Goal: Information Seeking & Learning: Understand process/instructions

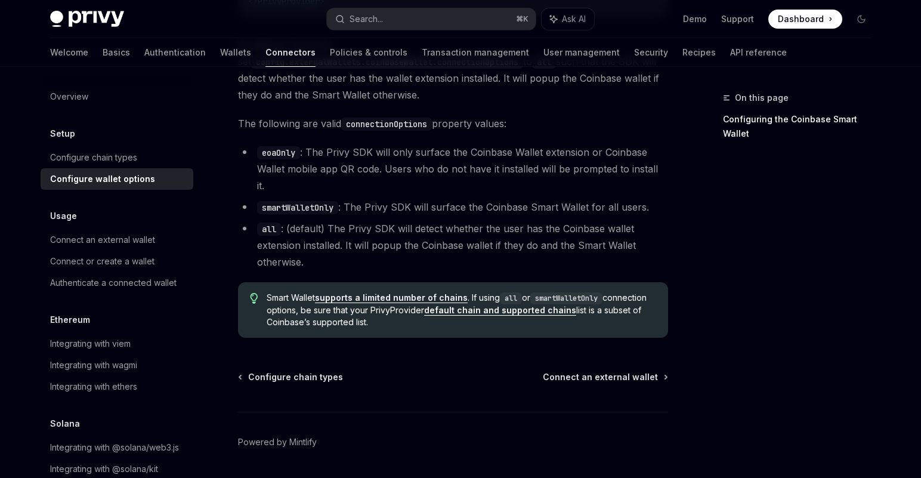
scroll to position [1758, 0]
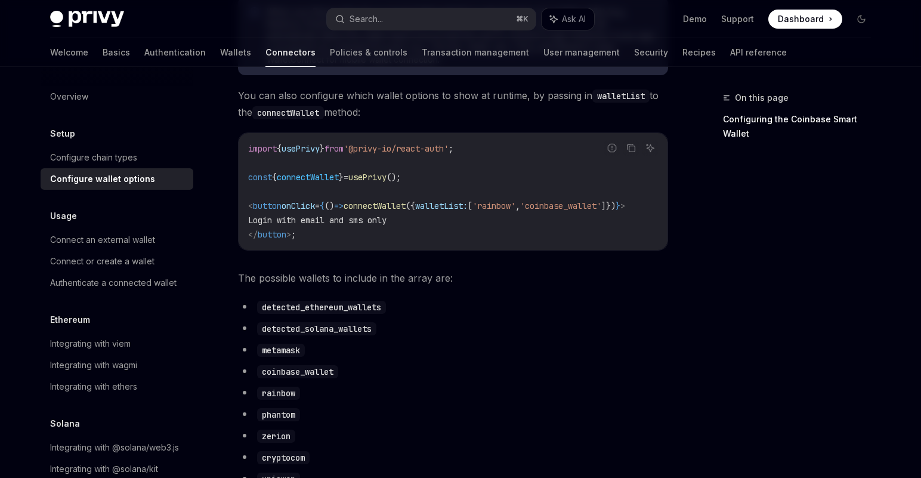
scroll to position [453, 0]
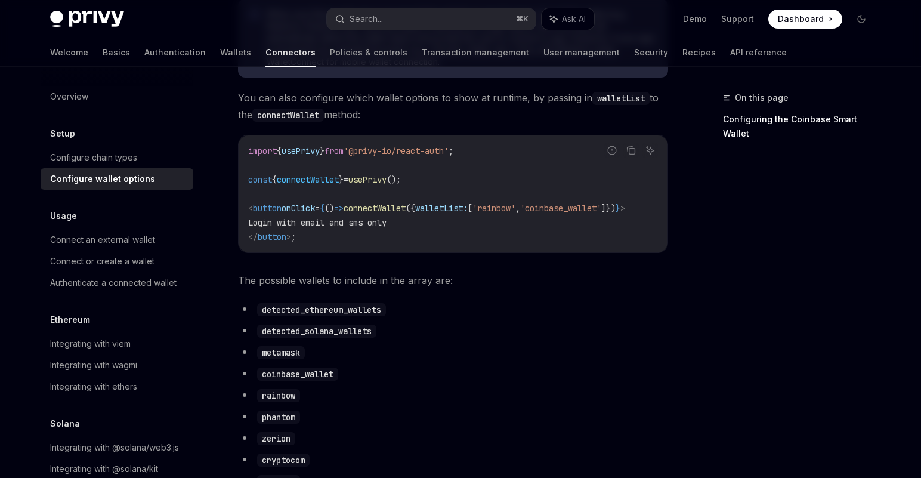
drag, startPoint x: 494, startPoint y: 261, endPoint x: 552, endPoint y: 262, distance: 58.5
drag, startPoint x: 552, startPoint y: 262, endPoint x: 610, endPoint y: 266, distance: 57.4
drag, startPoint x: 605, startPoint y: 264, endPoint x: 622, endPoint y: 261, distance: 17.0
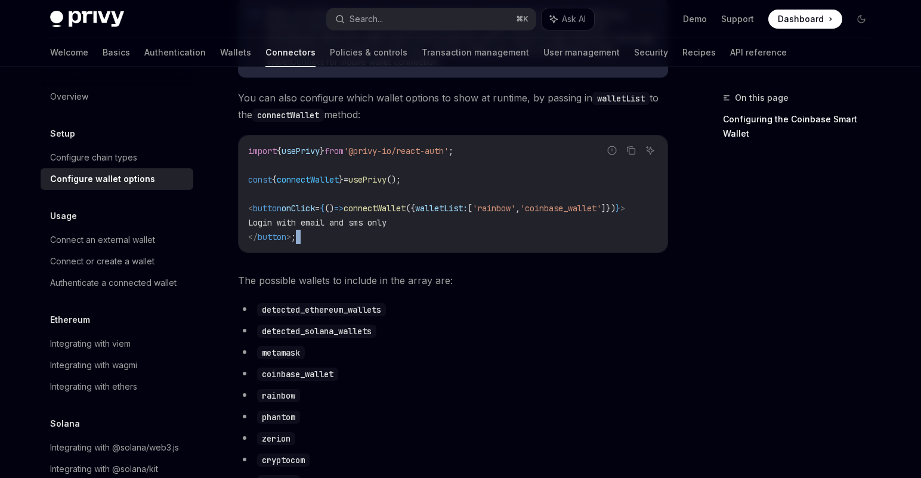
drag, startPoint x: 622, startPoint y: 261, endPoint x: 654, endPoint y: 261, distance: 31.6
click at [650, 253] on div "Report incorrect code Copy Ask AI import { usePrivy } from '@privy-io/react-aut…" at bounding box center [453, 194] width 430 height 118
click at [719, 258] on div "On this page Configuring the Coinbase Smart Wallet" at bounding box center [789, 284] width 181 height 387
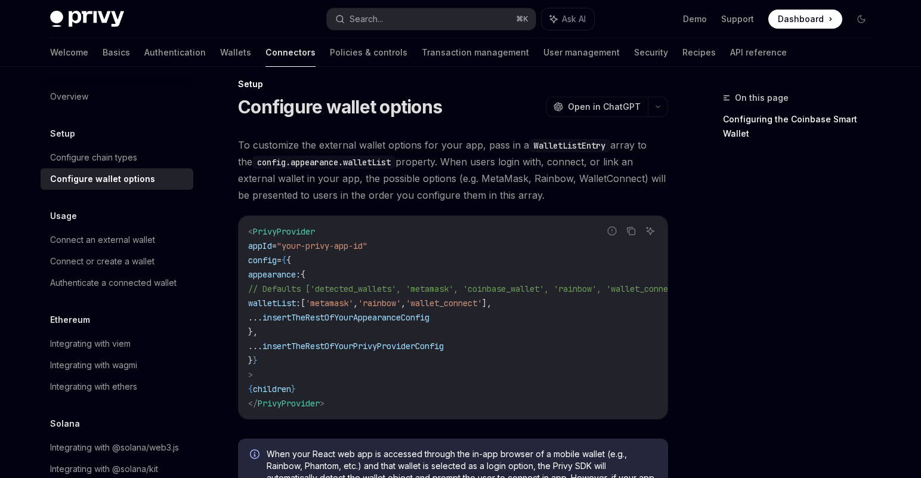
scroll to position [0, 0]
